Goal: Information Seeking & Learning: Learn about a topic

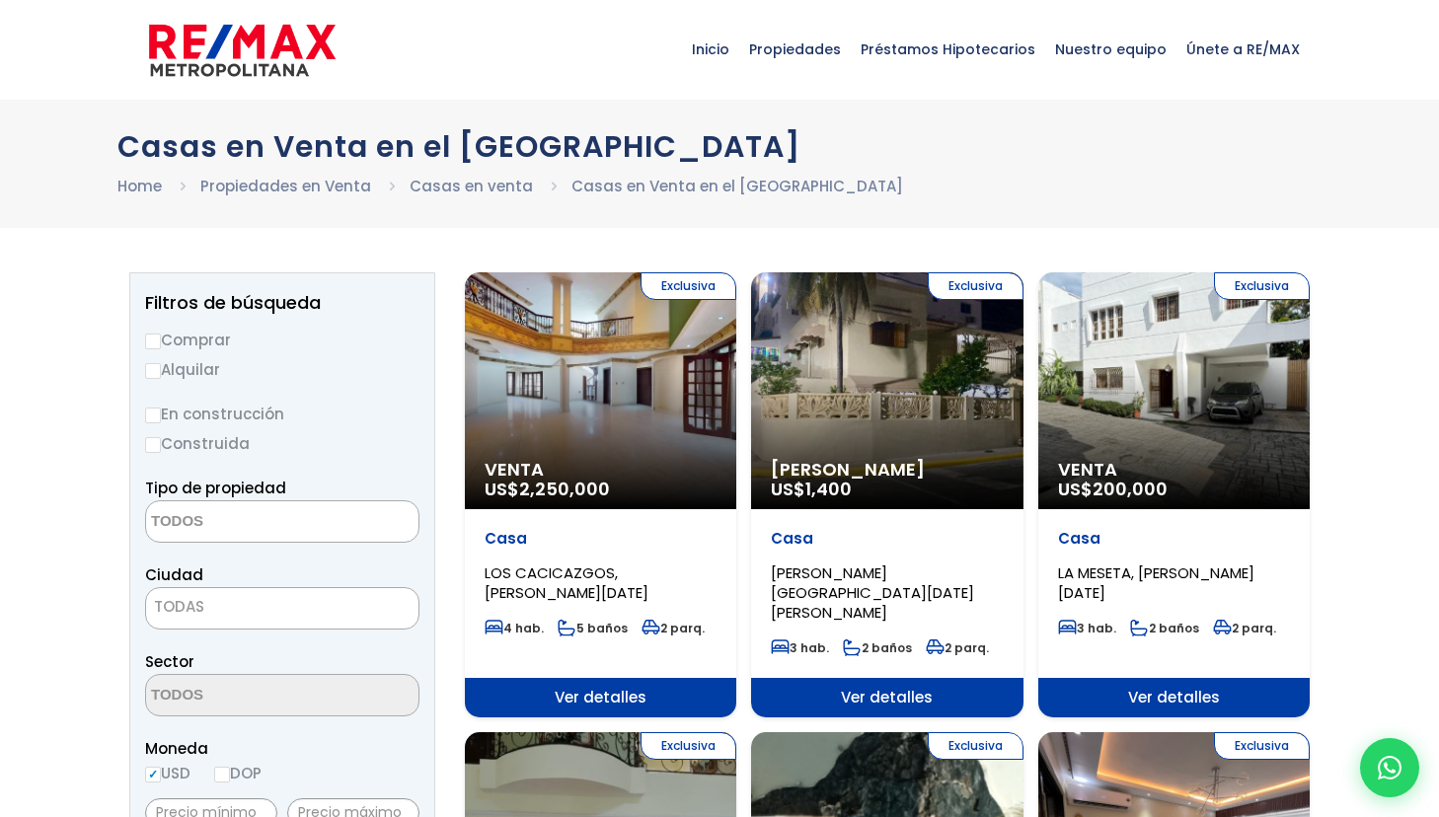
select select
click at [155, 336] on input "Comprar" at bounding box center [153, 341] width 16 height 16
radio input "true"
click at [156, 371] on input "Alquilar" at bounding box center [153, 371] width 16 height 16
radio input "true"
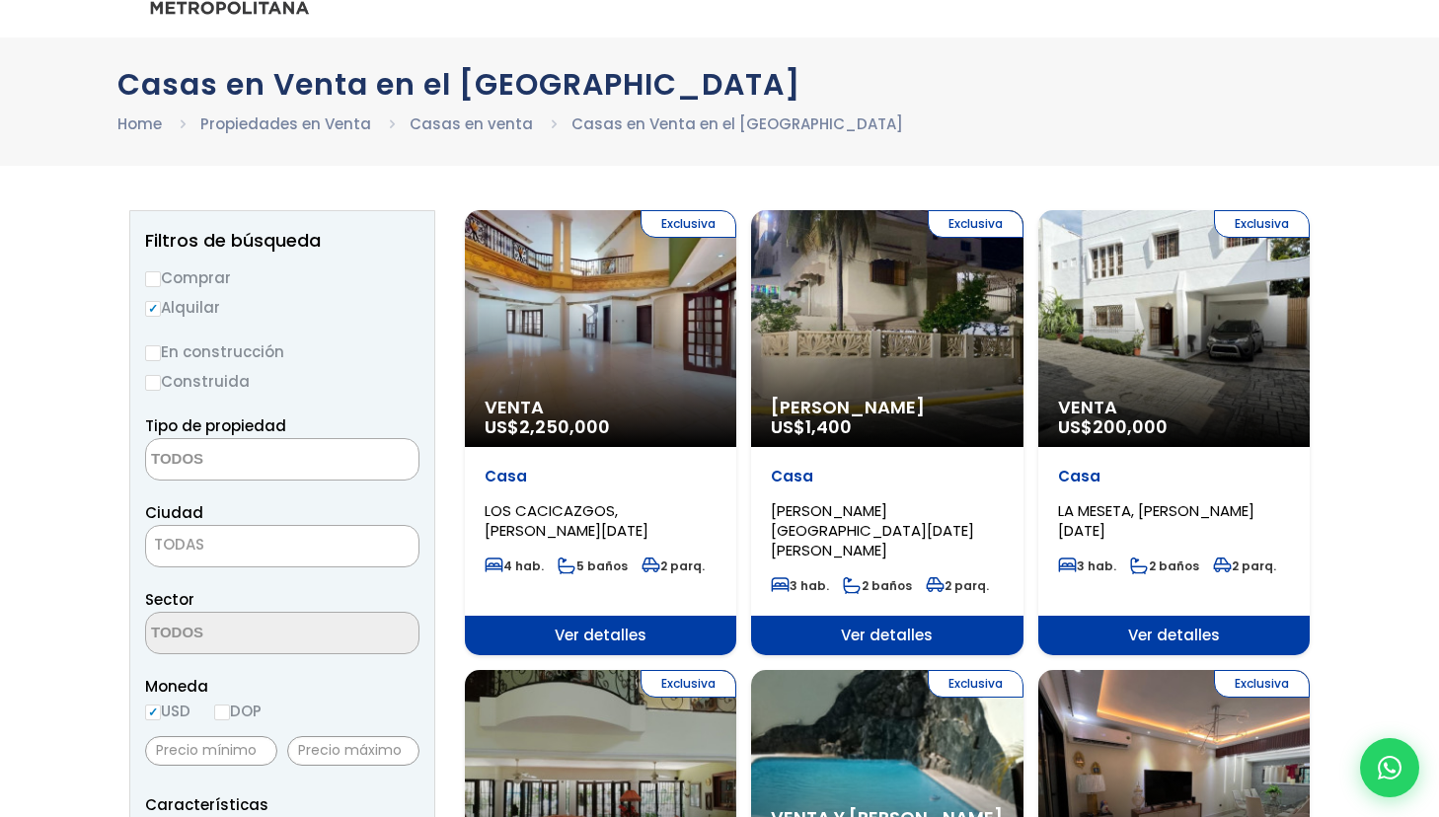
scroll to position [100, 0]
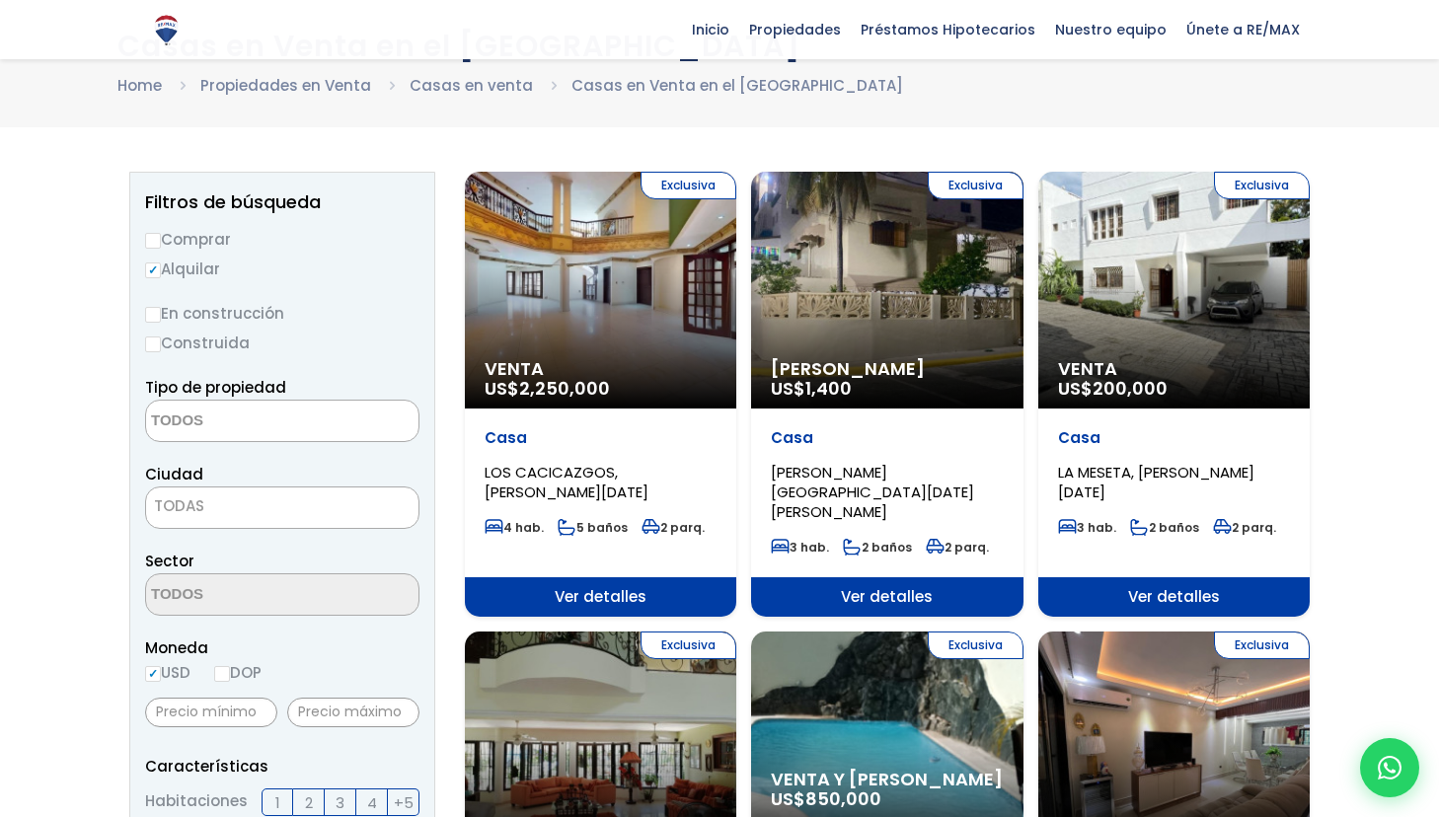
click at [155, 240] on input "Comprar" at bounding box center [153, 241] width 16 height 16
radio input "true"
click at [156, 312] on input "En construcción" at bounding box center [153, 315] width 16 height 16
radio input "true"
click at [153, 345] on input "Construida" at bounding box center [153, 344] width 16 height 16
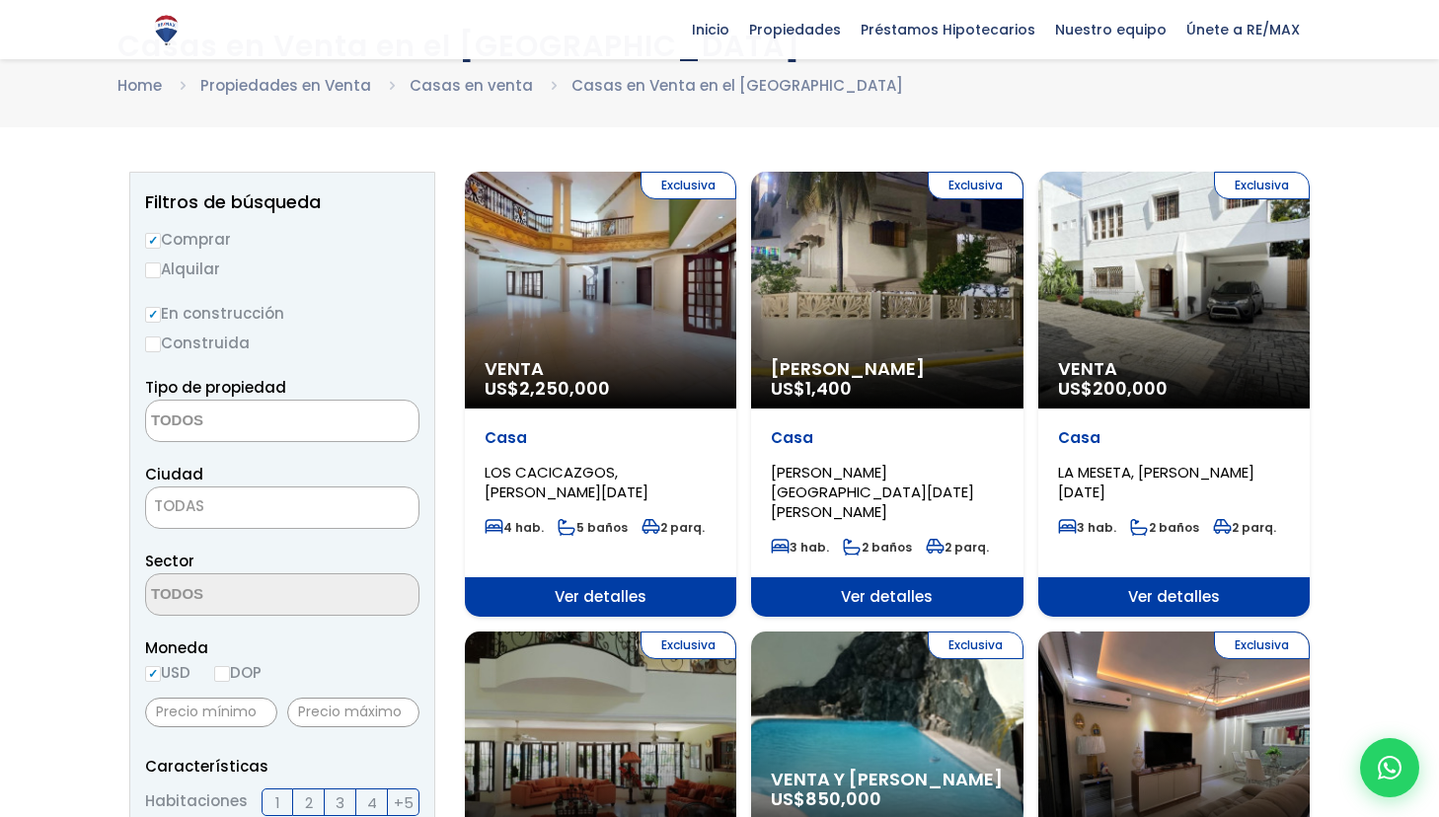
radio input "true"
click at [153, 317] on input "En construcción" at bounding box center [153, 315] width 16 height 16
radio input "true"
click at [195, 423] on textarea "Search" at bounding box center [241, 422] width 191 height 42
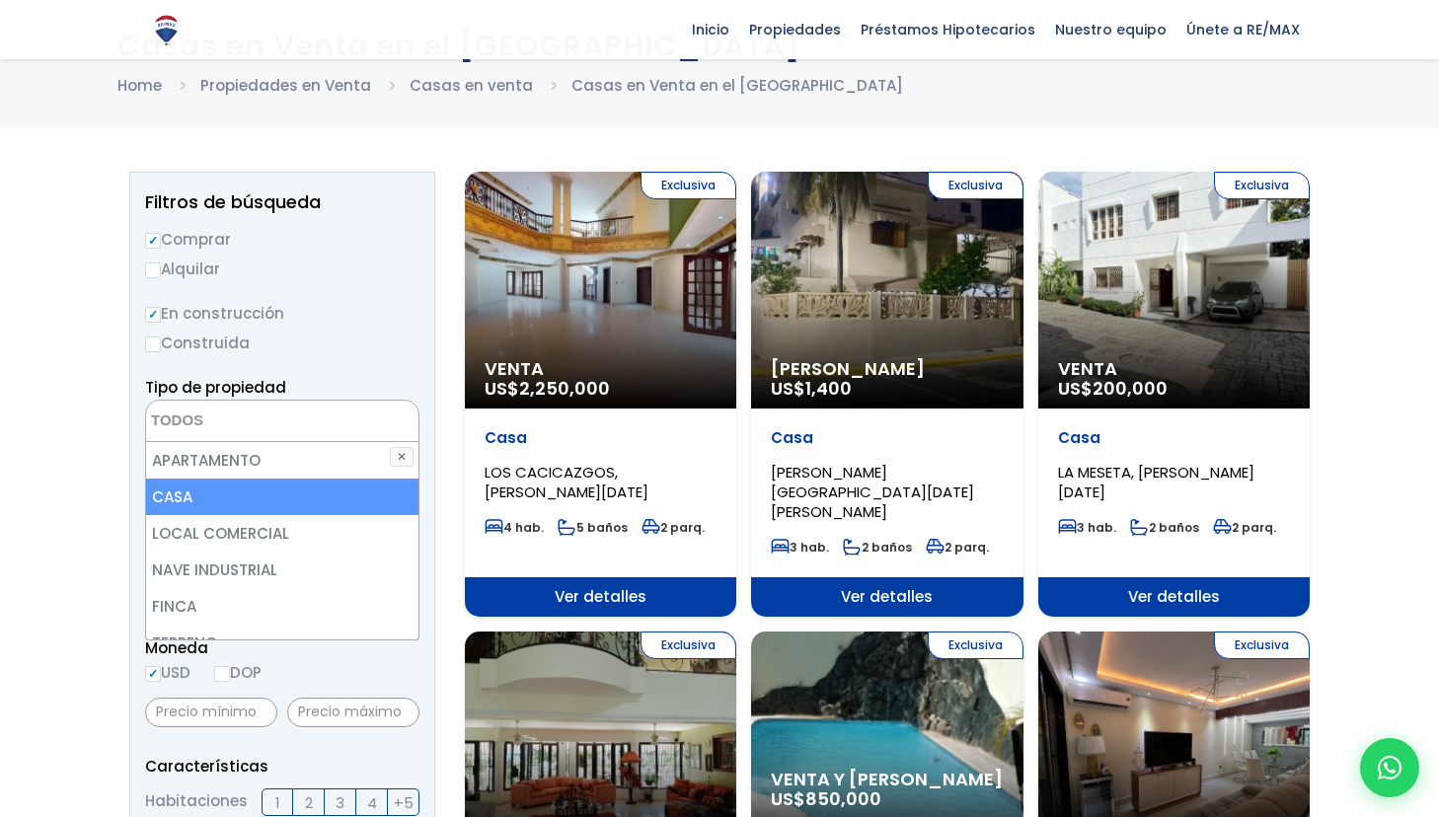
click at [185, 485] on li "CASA" at bounding box center [282, 497] width 272 height 37
select select "house"
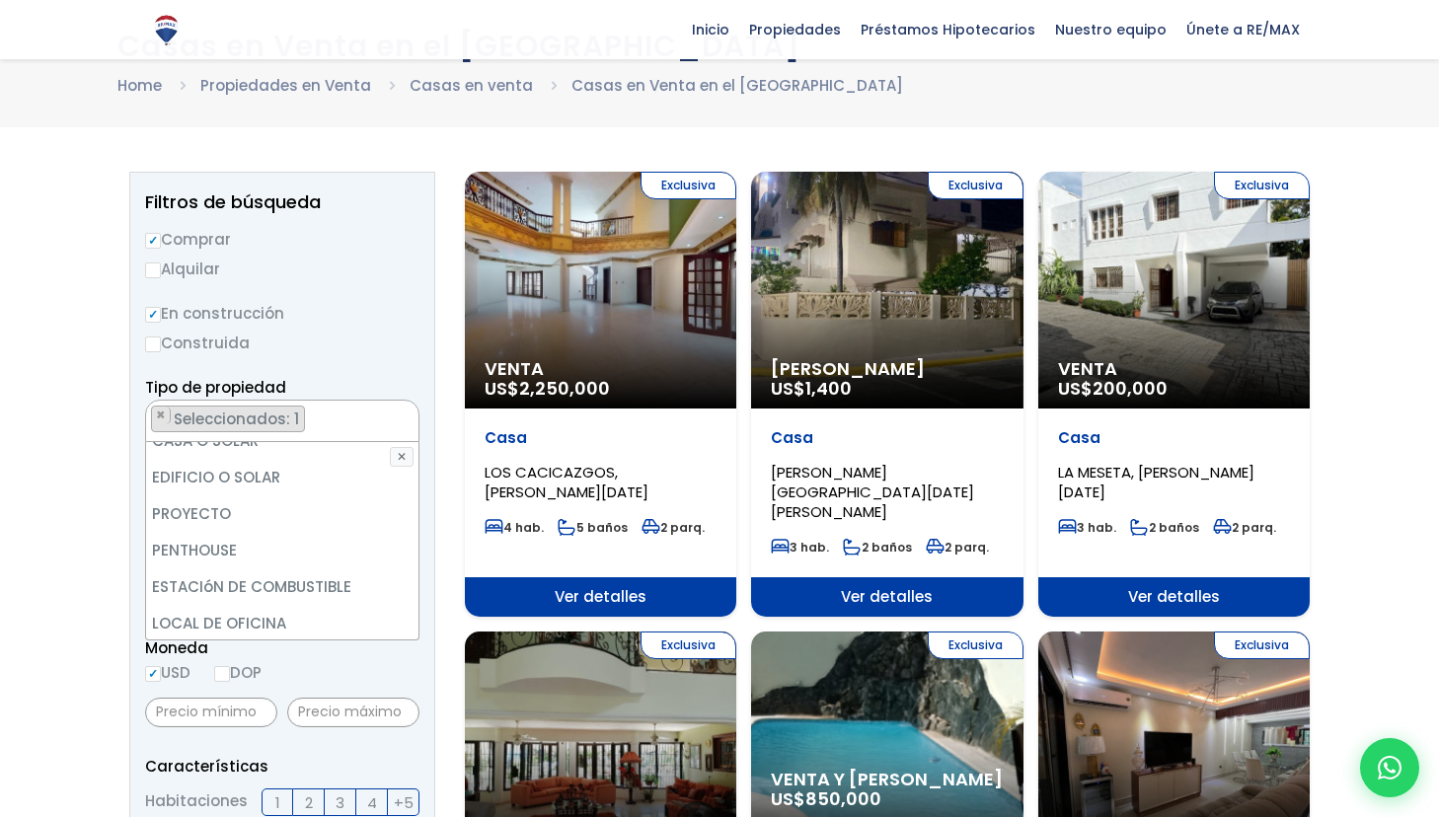
scroll to position [387, 0]
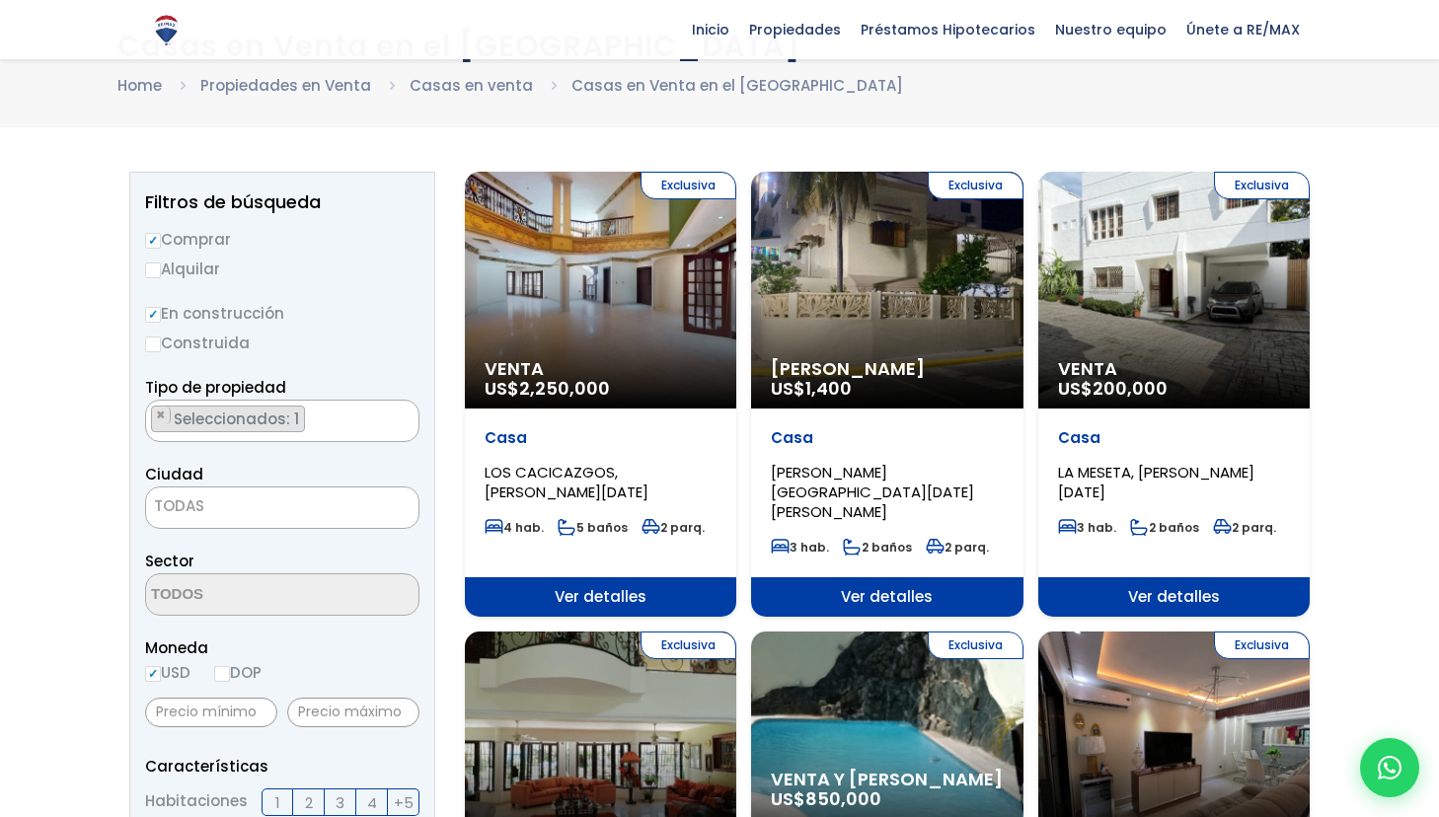
click at [295, 417] on span "Seleccionados: 1" at bounding box center [238, 418] width 132 height 21
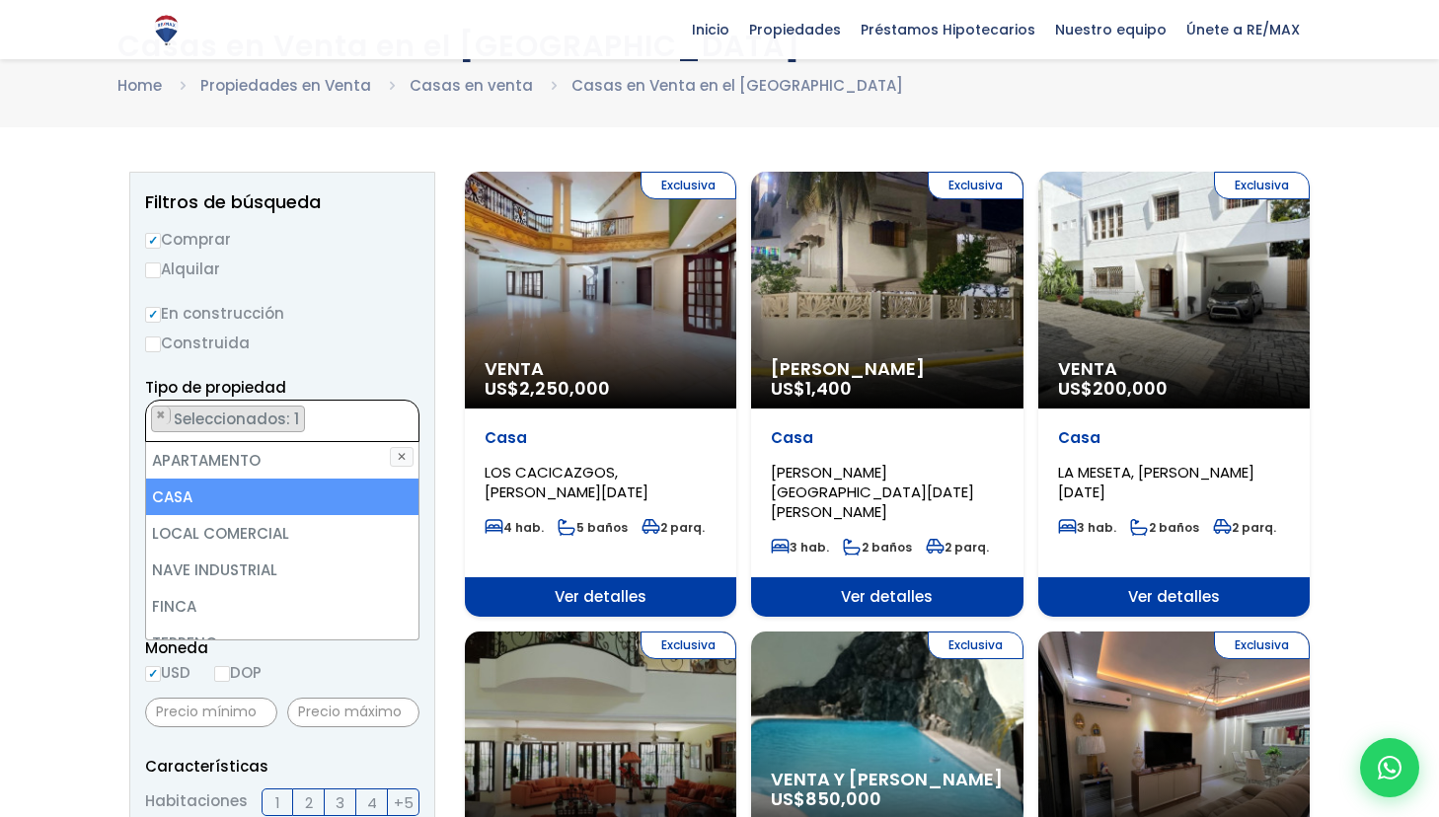
click at [204, 501] on li "CASA" at bounding box center [282, 497] width 272 height 37
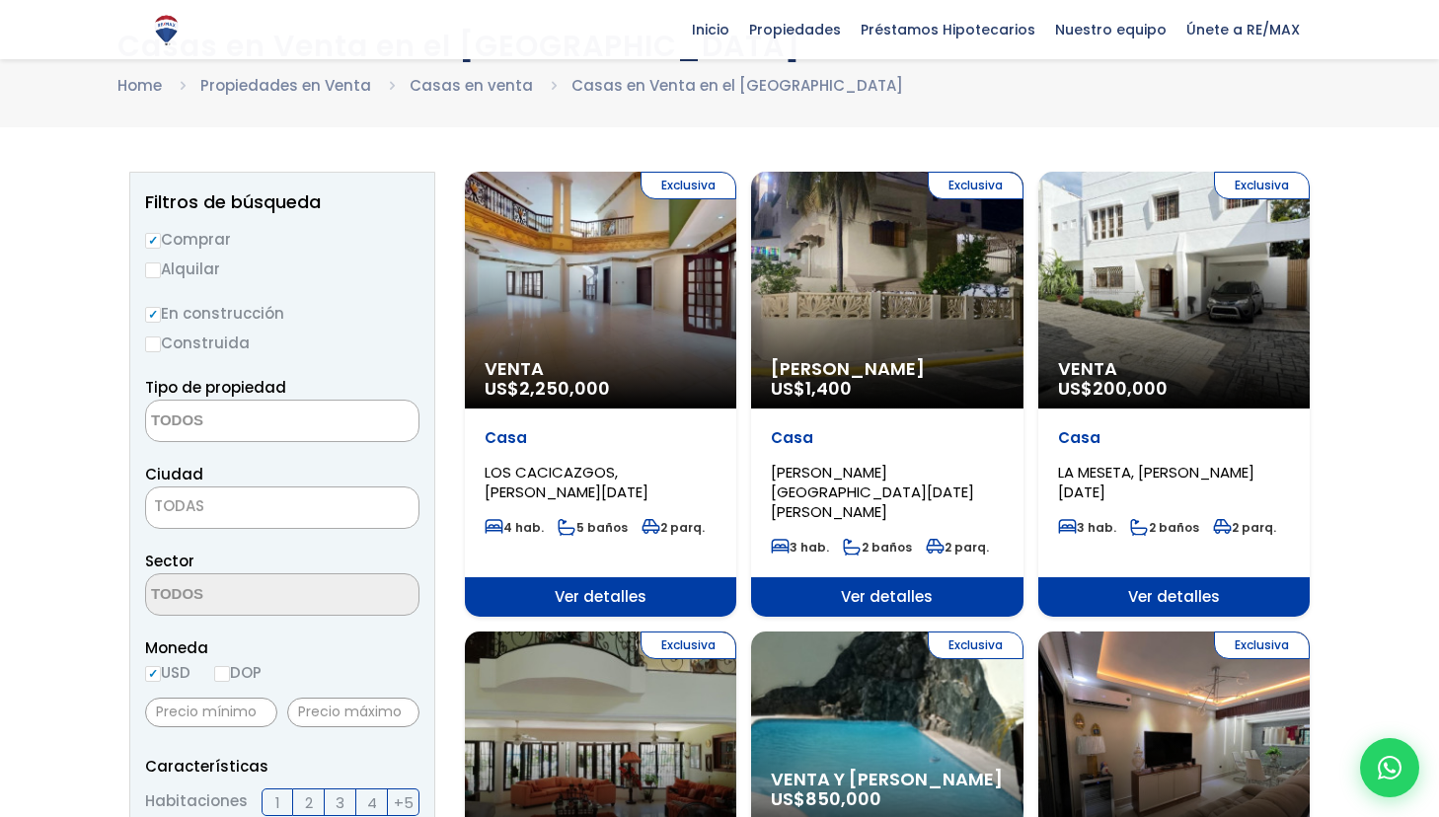
click at [187, 430] on textarea "Search" at bounding box center [241, 422] width 191 height 42
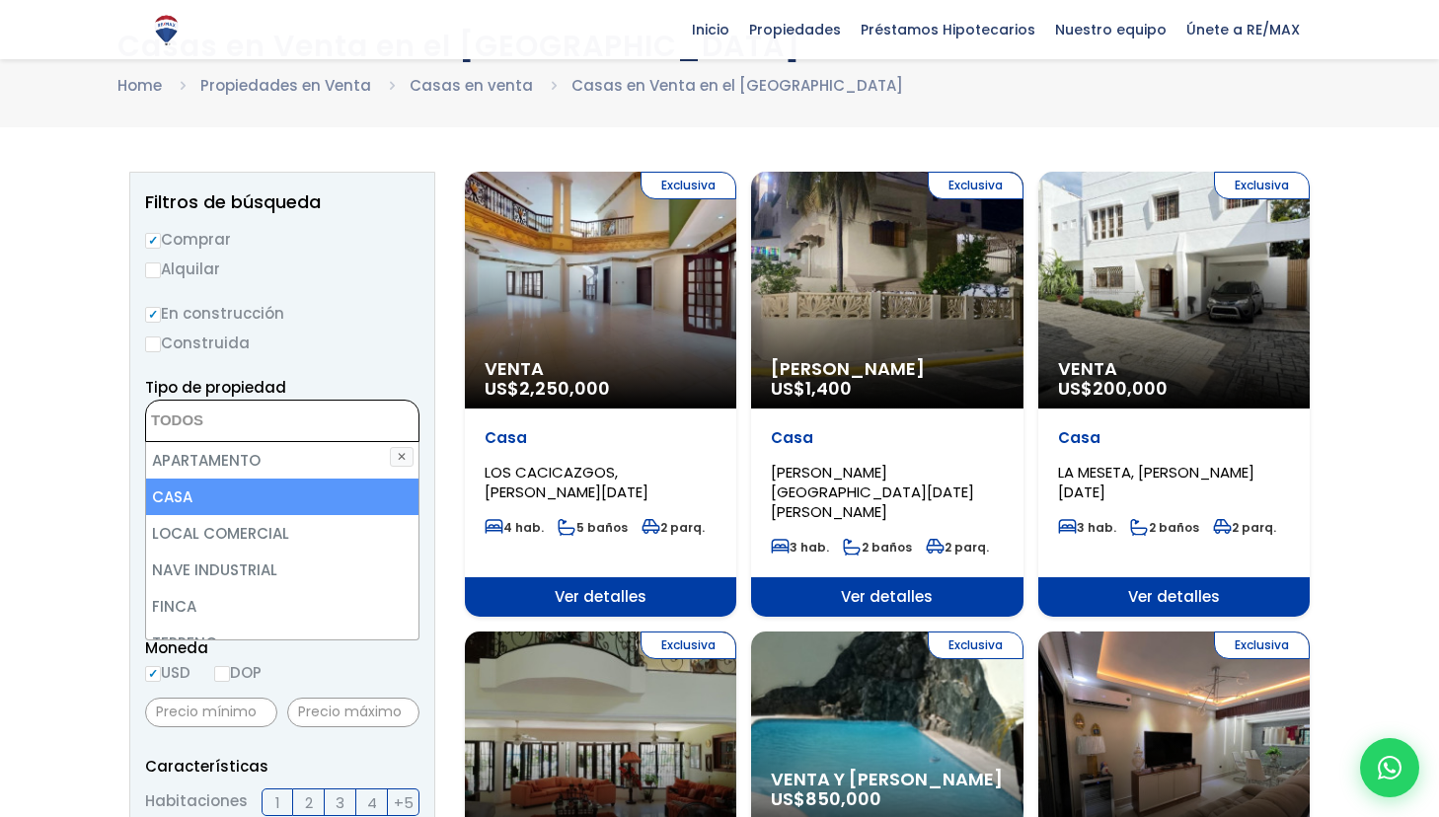
click at [196, 502] on li "CASA" at bounding box center [282, 497] width 272 height 37
select select "house"
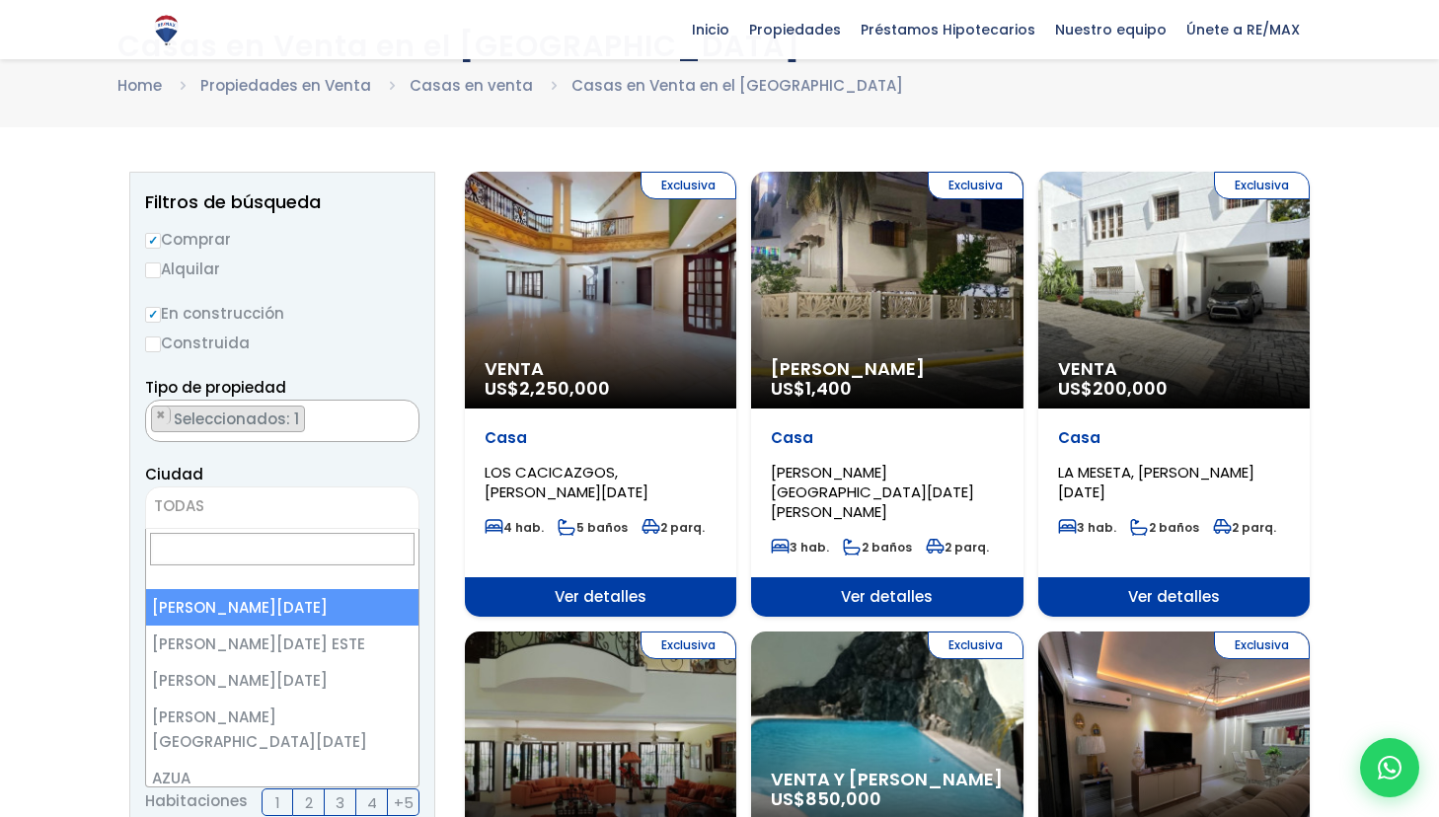
click at [198, 502] on span "TODAS" at bounding box center [179, 505] width 50 height 21
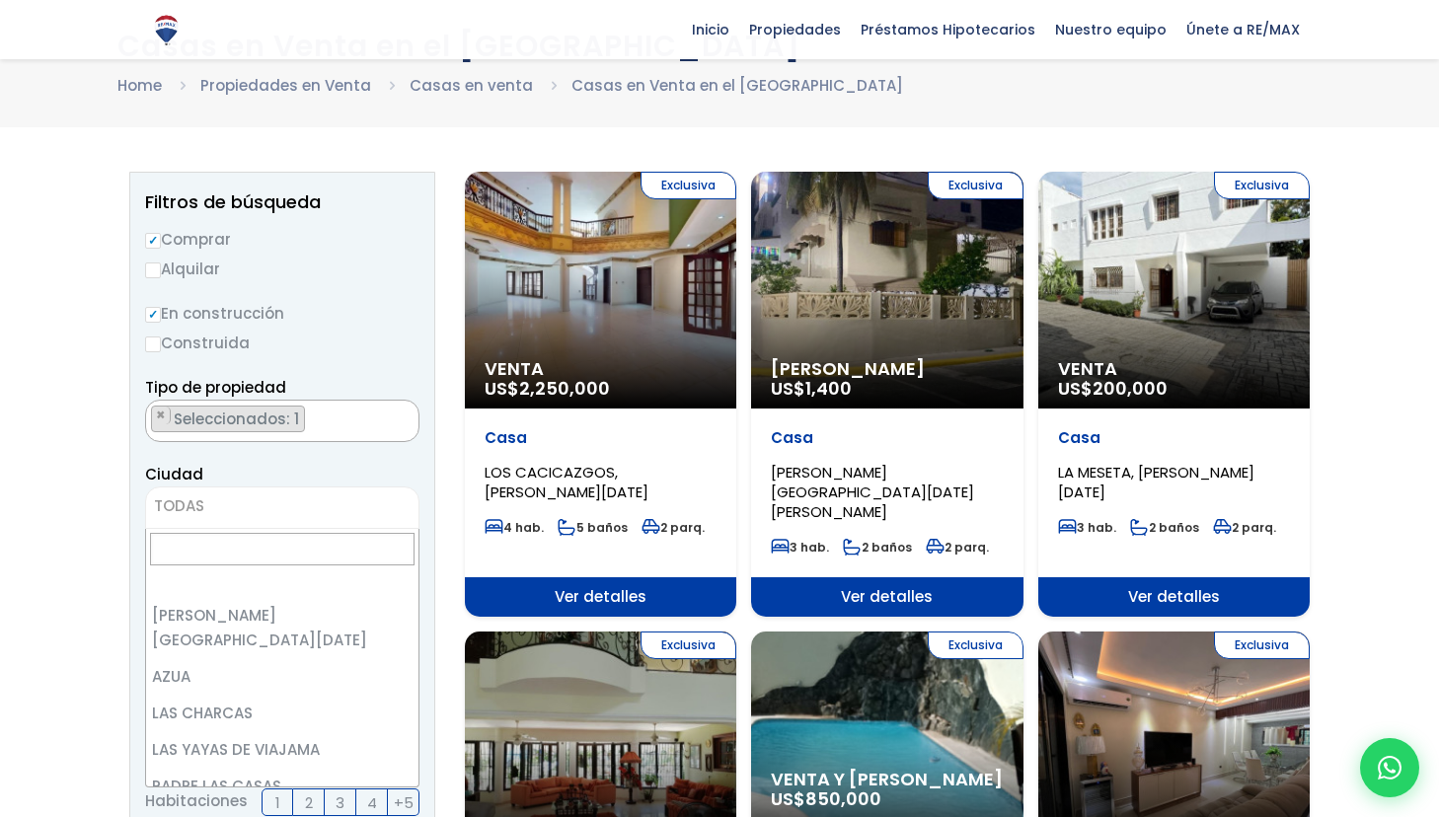
scroll to position [0, 0]
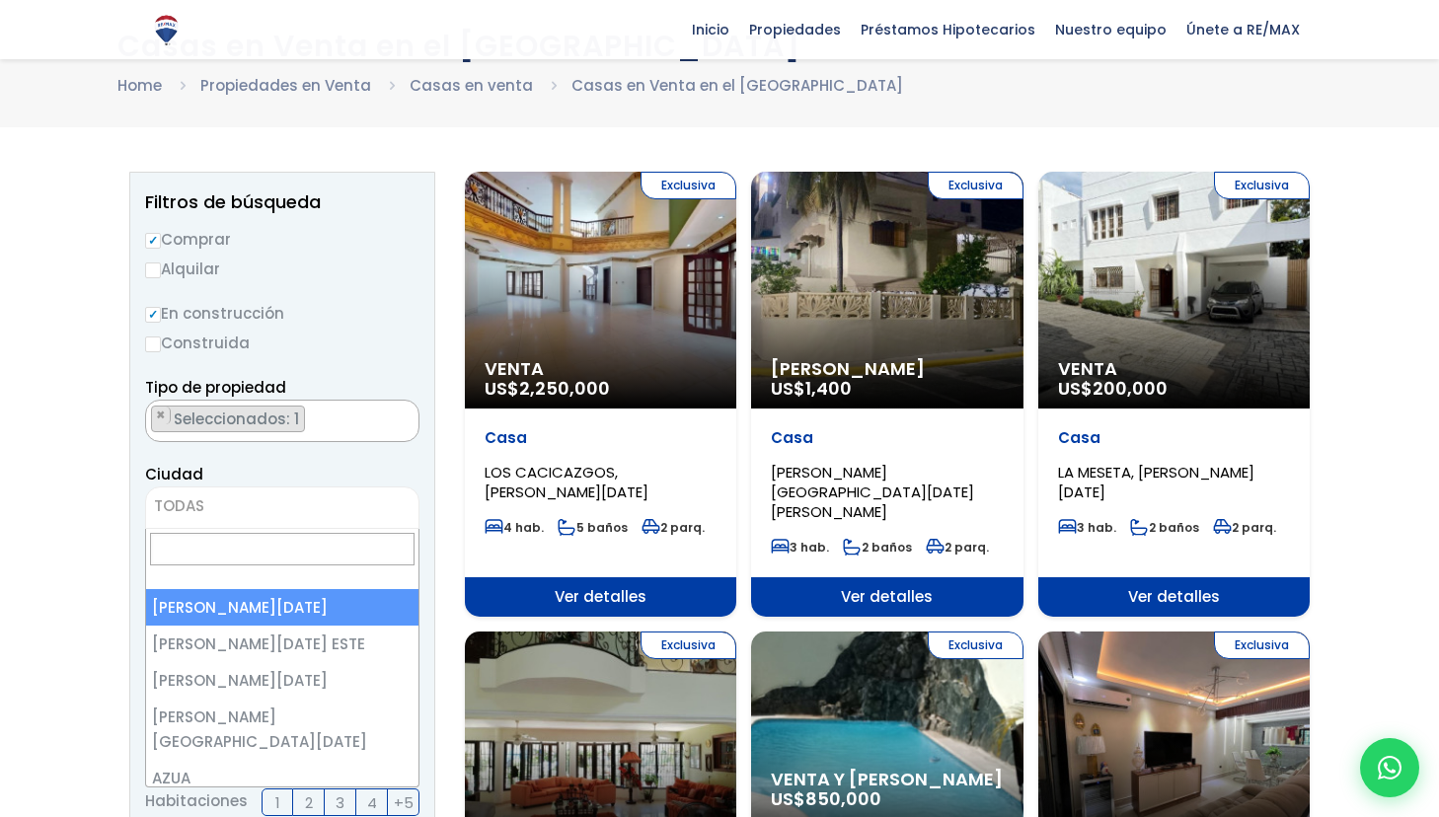
select select "1"
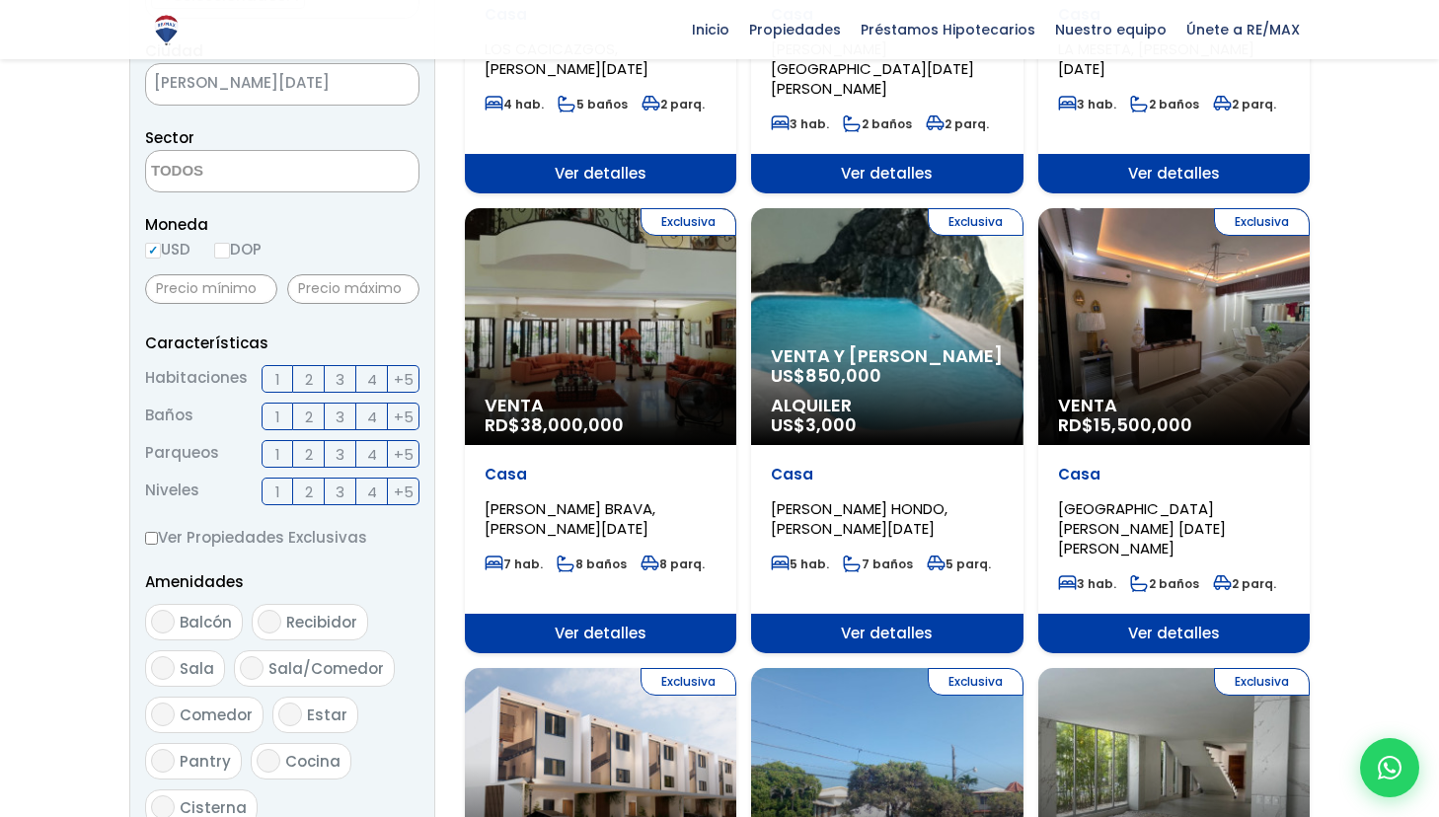
scroll to position [526, 0]
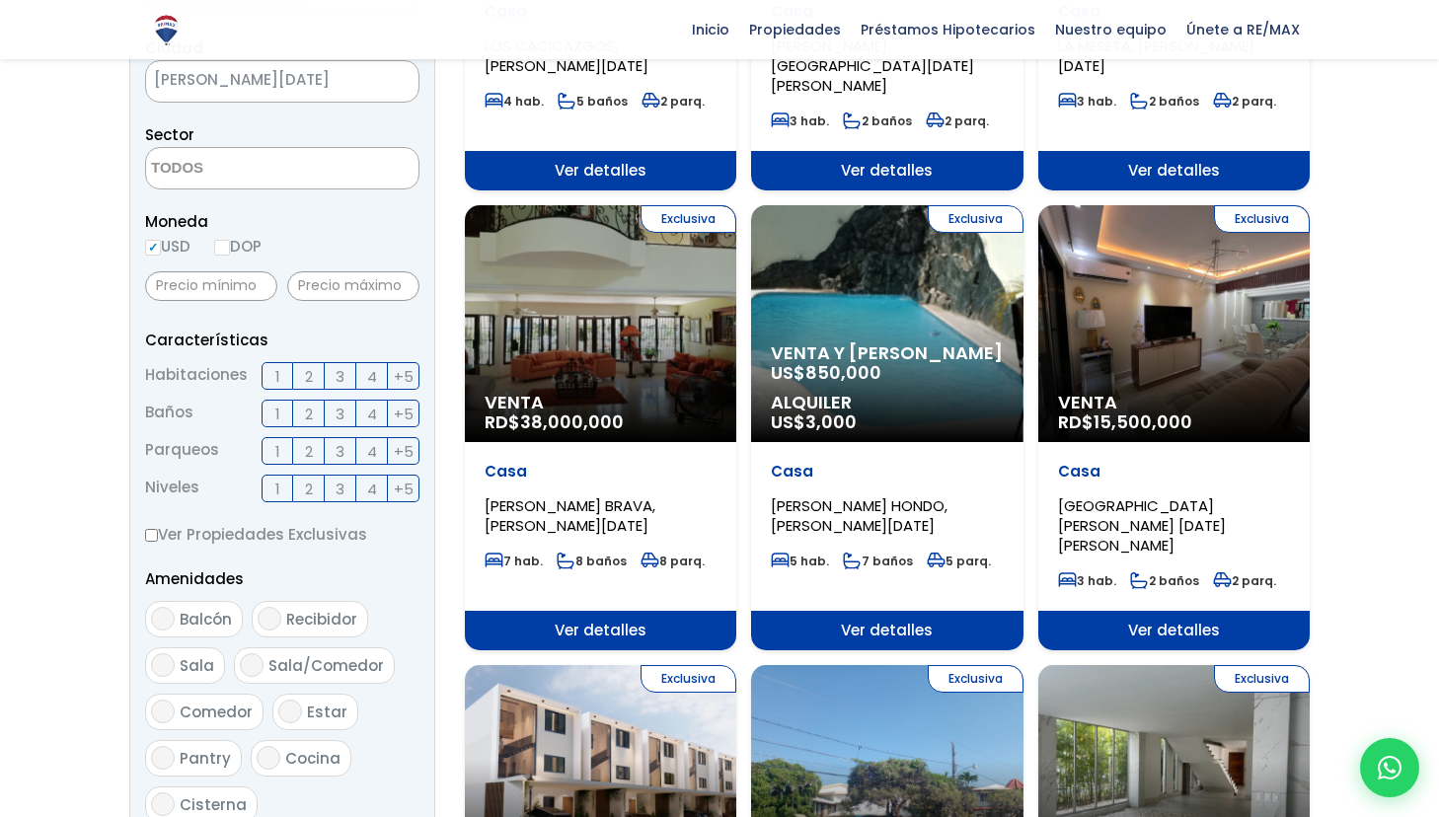
click at [341, 377] on span "3" at bounding box center [339, 376] width 9 height 25
click at [0, 0] on input "3" at bounding box center [0, 0] width 0 height 0
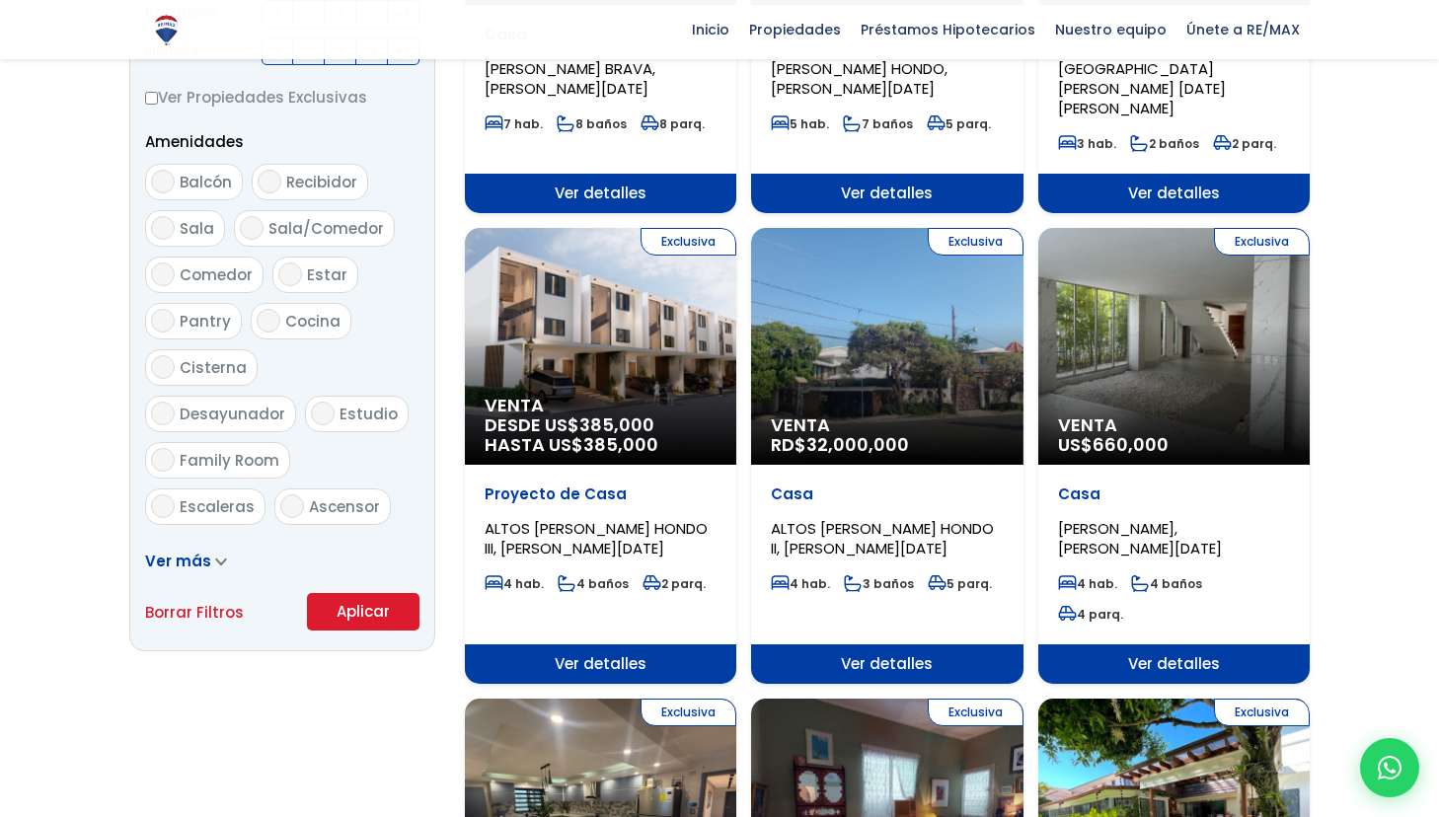
scroll to position [974, 0]
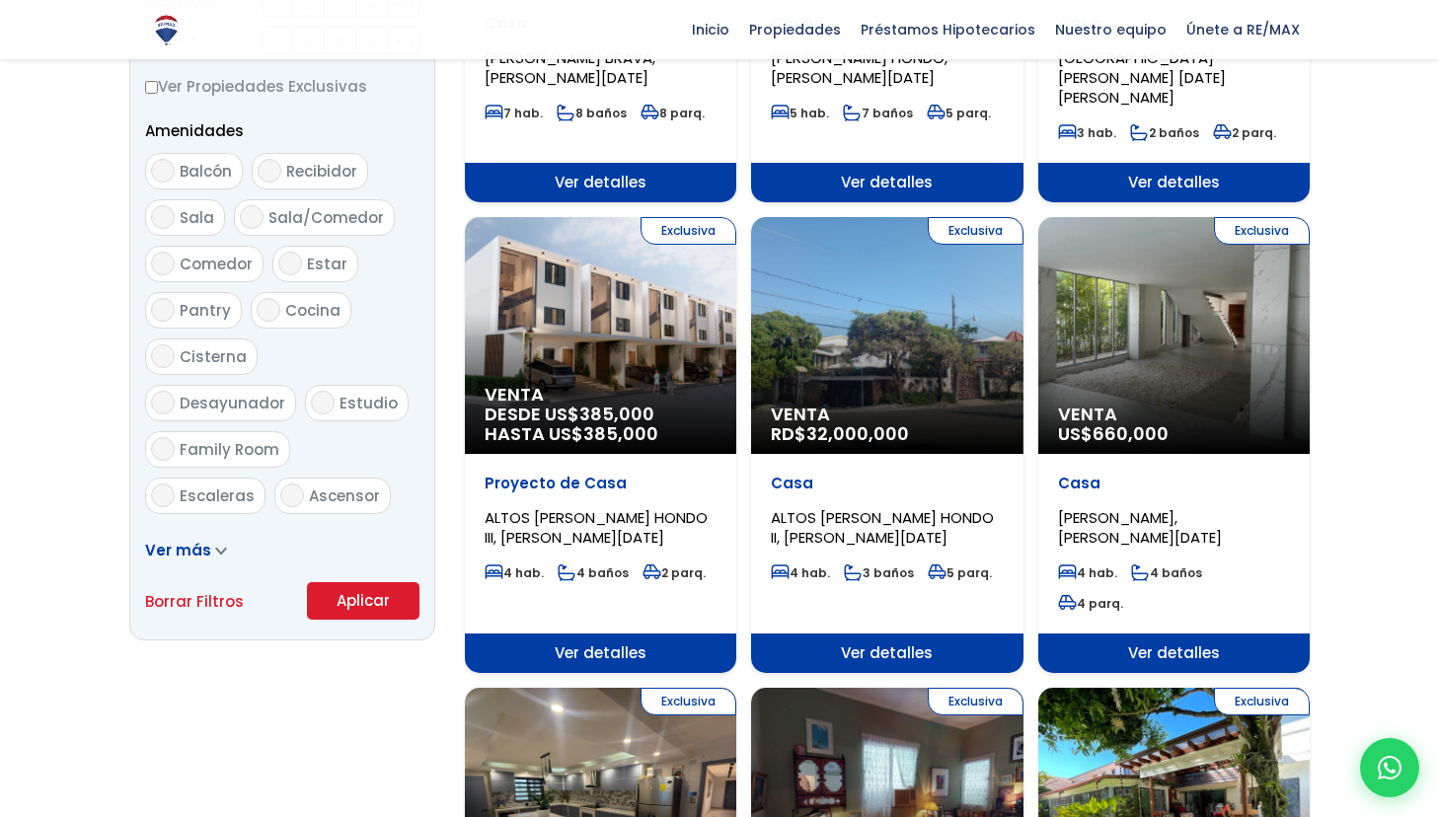
click at [203, 547] on span "Ver más" at bounding box center [178, 550] width 66 height 21
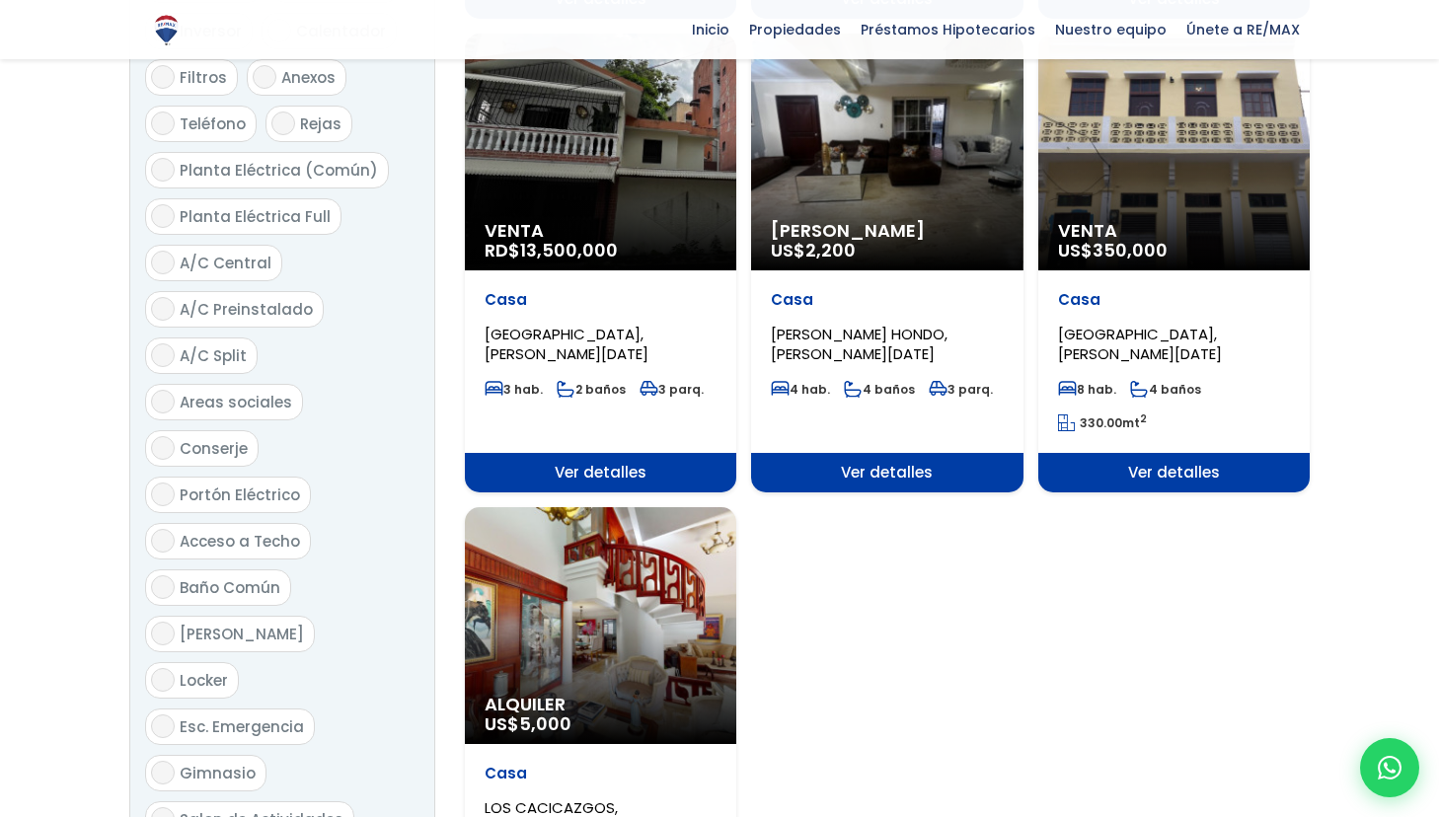
scroll to position [2163, 0]
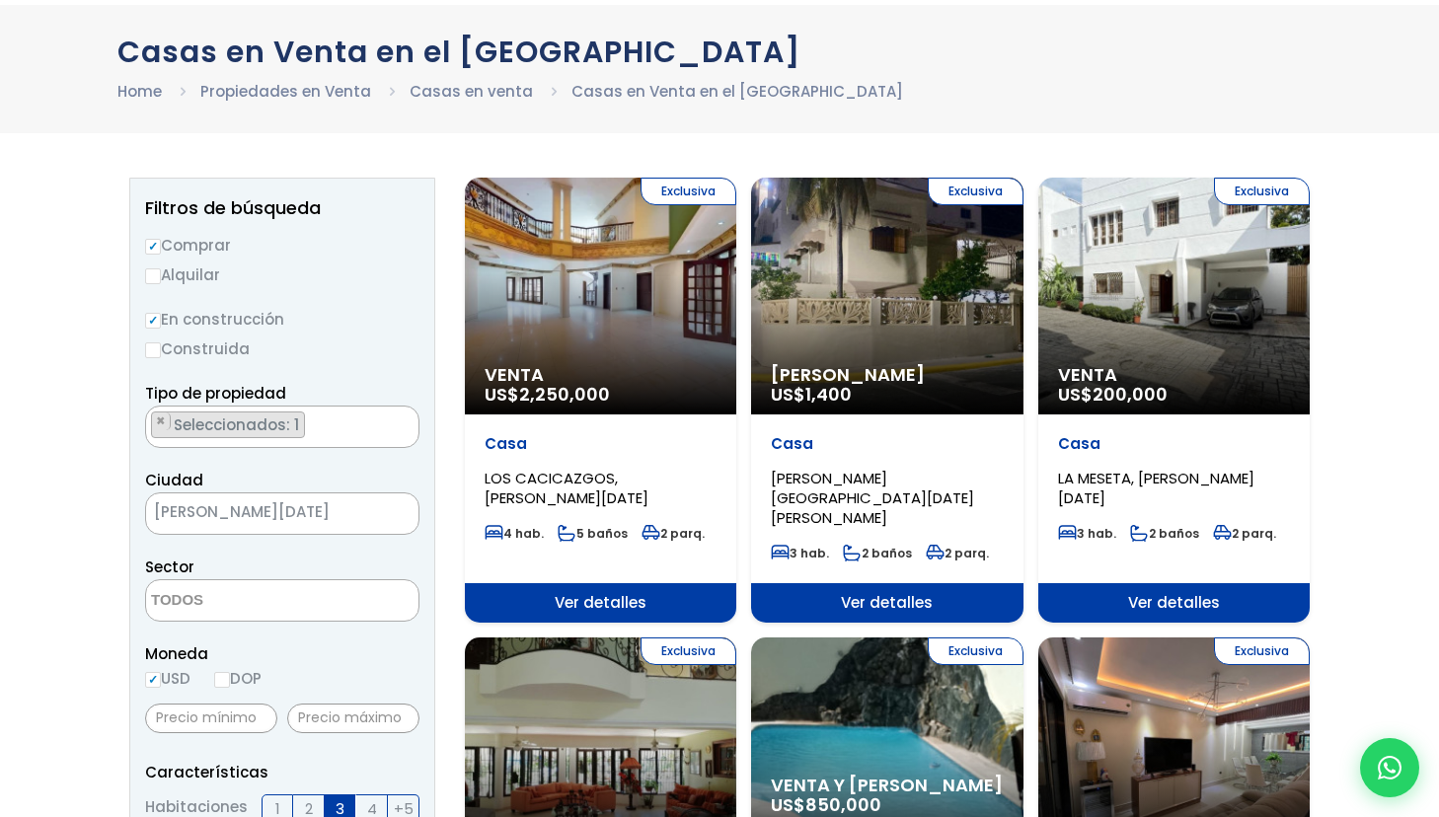
scroll to position [0, 0]
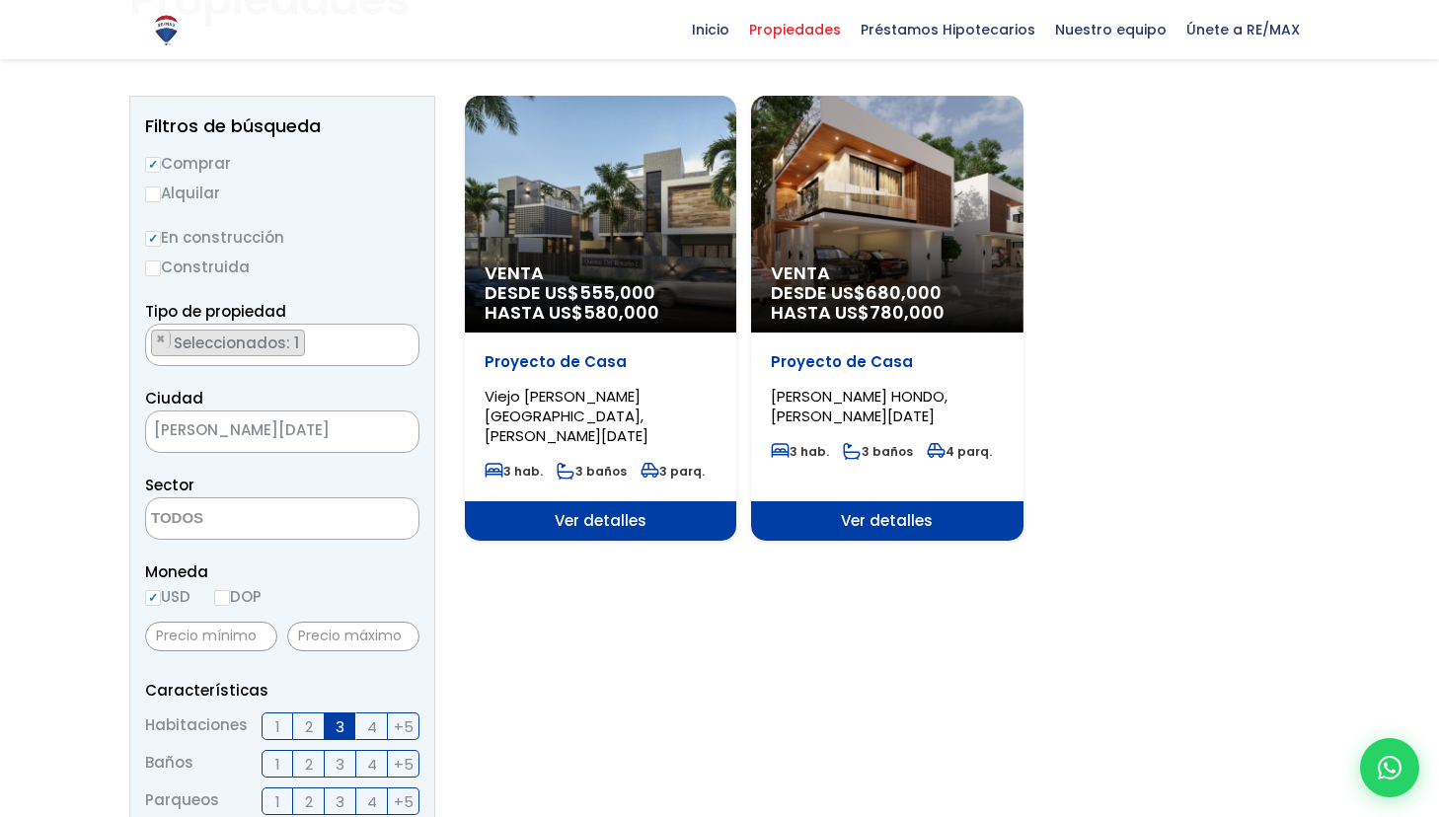
scroll to position [188, 0]
